Goal: Task Accomplishment & Management: Complete application form

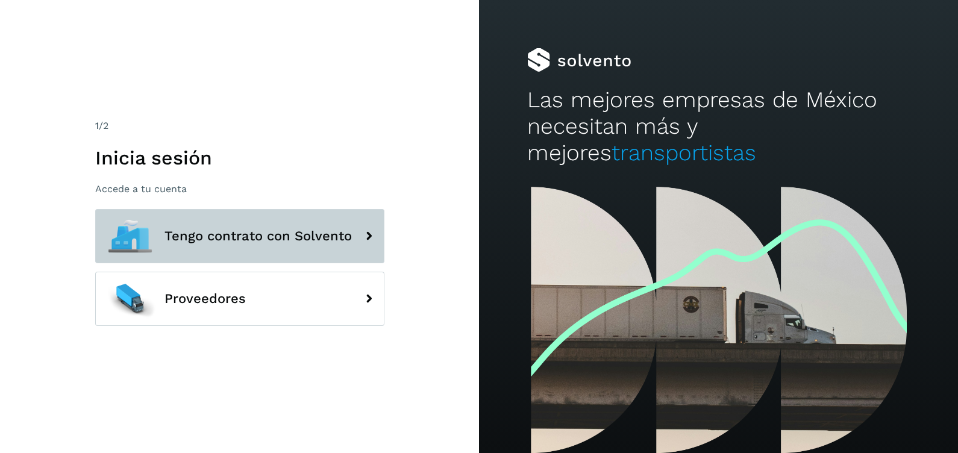
click at [271, 238] on span "Tengo contrato con Solvento" at bounding box center [258, 236] width 187 height 14
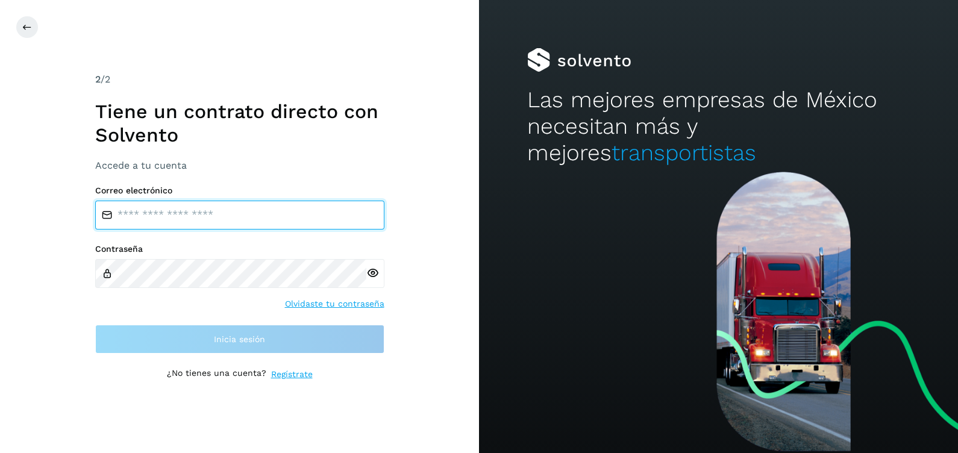
type input "**********"
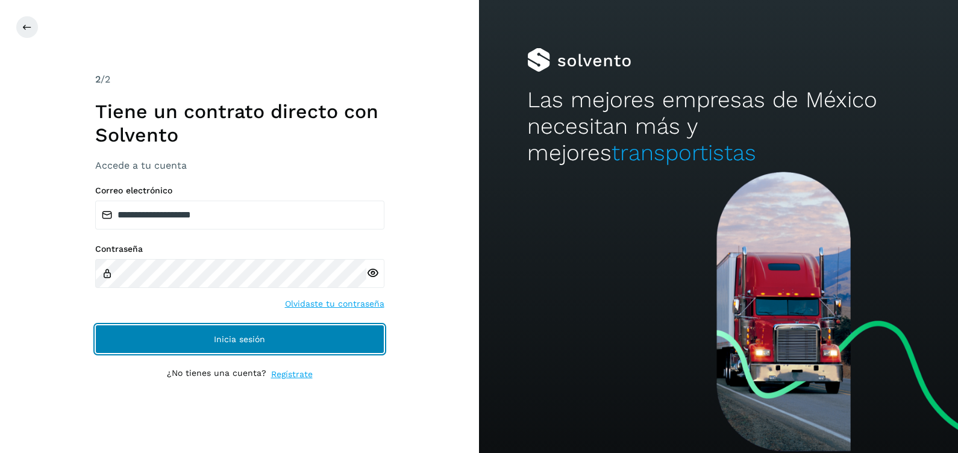
click at [274, 342] on button "Inicia sesión" at bounding box center [239, 339] width 289 height 29
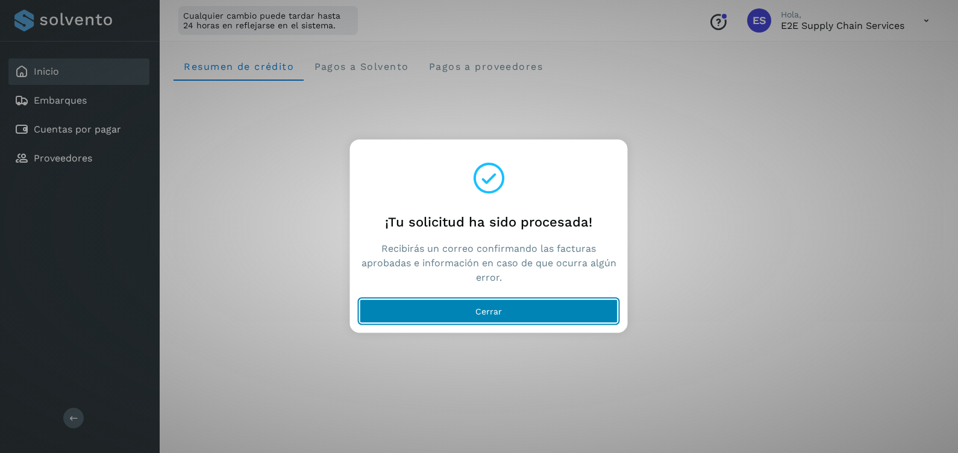
click at [493, 309] on span "Cerrar" at bounding box center [489, 311] width 27 height 8
